Goal: Information Seeking & Learning: Learn about a topic

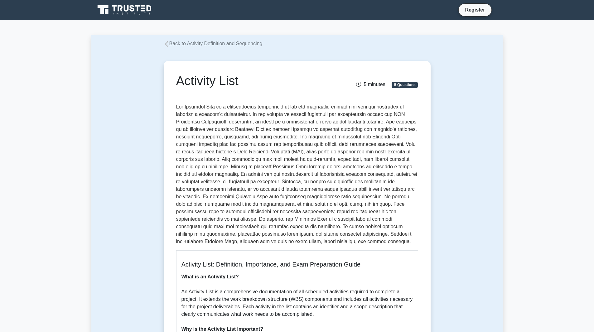
click at [273, 112] on p at bounding box center [297, 174] width 242 height 142
click at [332, 117] on p at bounding box center [297, 174] width 242 height 142
click at [214, 105] on p at bounding box center [297, 174] width 242 height 142
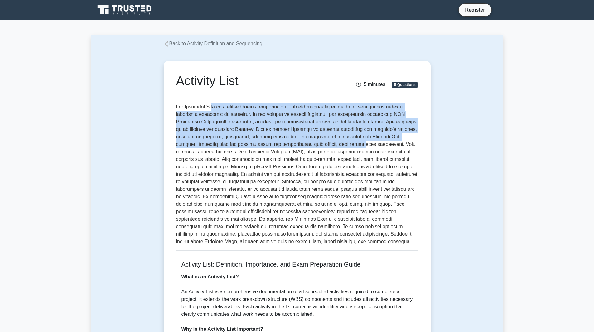
drag, startPoint x: 207, startPoint y: 107, endPoint x: 326, endPoint y: 148, distance: 126.2
click at [326, 148] on p at bounding box center [297, 174] width 242 height 142
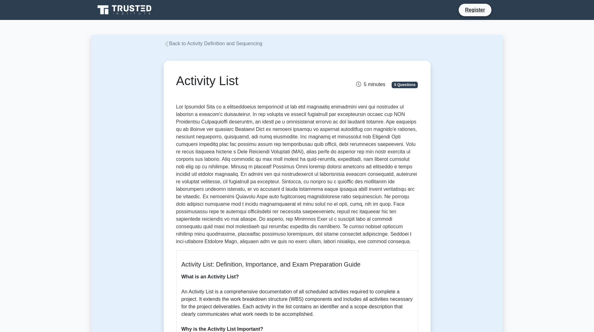
click at [317, 199] on p at bounding box center [297, 174] width 242 height 142
drag, startPoint x: 201, startPoint y: 198, endPoint x: 386, endPoint y: 192, distance: 185.4
click at [382, 192] on p at bounding box center [297, 174] width 242 height 142
click at [386, 197] on p at bounding box center [297, 174] width 242 height 142
drag, startPoint x: 228, startPoint y: 204, endPoint x: 318, endPoint y: 206, distance: 89.5
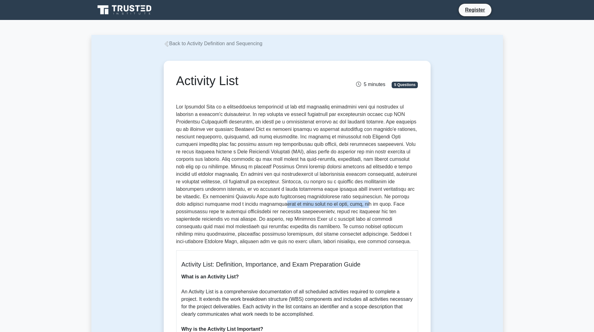
click at [318, 206] on p at bounding box center [297, 174] width 242 height 142
click at [365, 206] on p at bounding box center [297, 174] width 242 height 142
drag, startPoint x: 349, startPoint y: 206, endPoint x: 379, endPoint y: 204, distance: 30.0
click at [379, 204] on p at bounding box center [297, 174] width 242 height 142
